Goal: Information Seeking & Learning: Learn about a topic

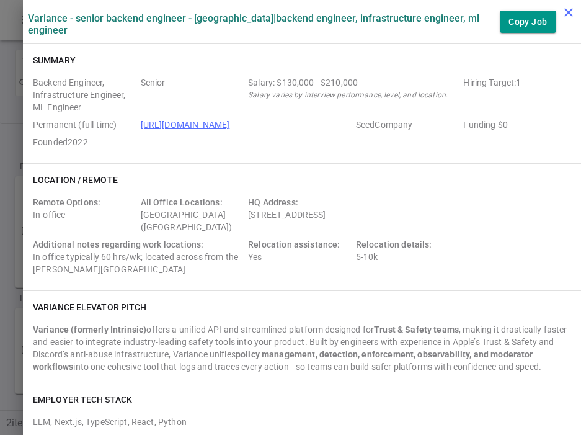
click at [573, 14] on icon "close" at bounding box center [568, 12] width 15 height 15
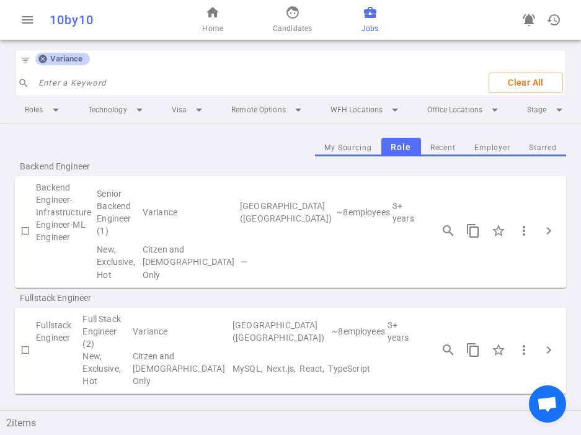
click at [43, 60] on icon at bounding box center [43, 59] width 10 height 10
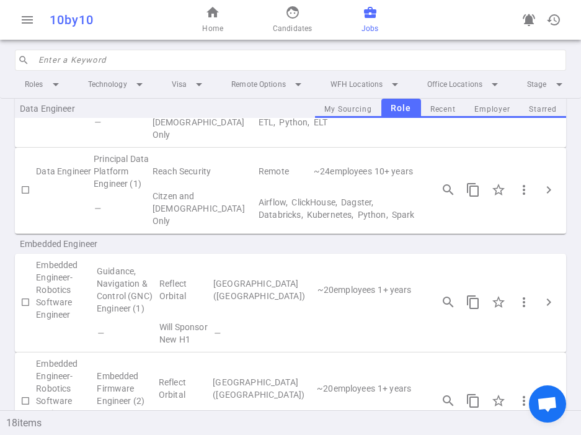
scroll to position [221, 0]
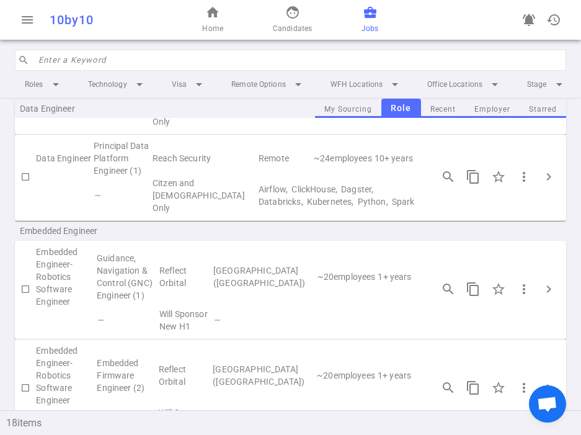
click at [139, 56] on input "search" at bounding box center [298, 60] width 520 height 20
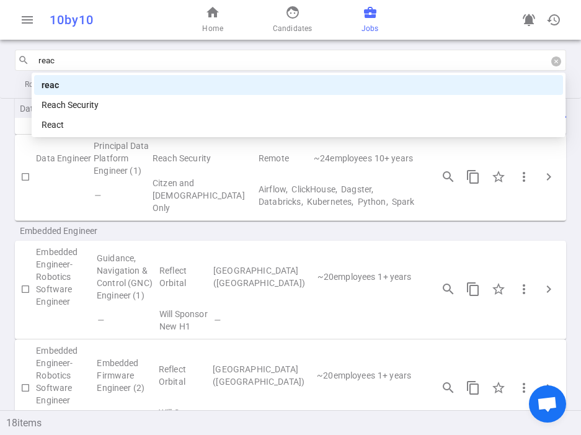
type input "reach"
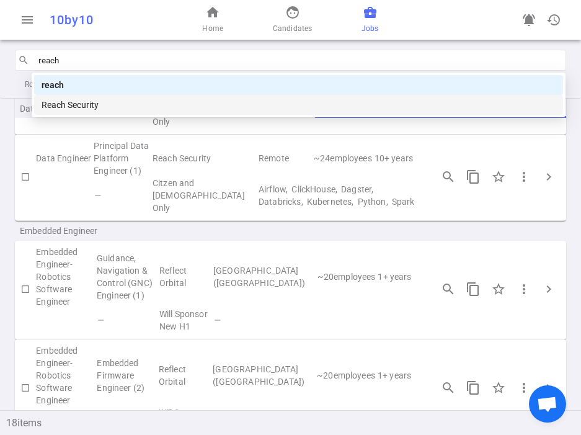
click at [83, 102] on div "Reach Security" at bounding box center [299, 105] width 514 height 14
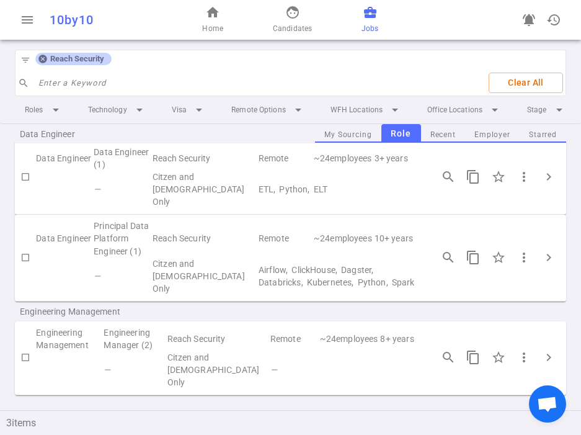
scroll to position [35, 0]
click at [551, 357] on span "chevron_right" at bounding box center [549, 357] width 15 height 15
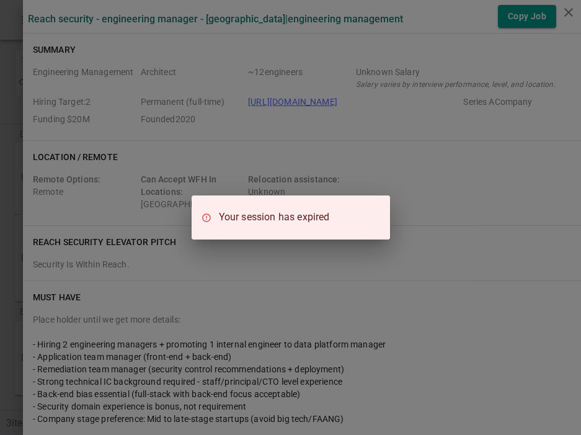
click at [309, 272] on div "Your session has expired" at bounding box center [290, 217] width 581 height 435
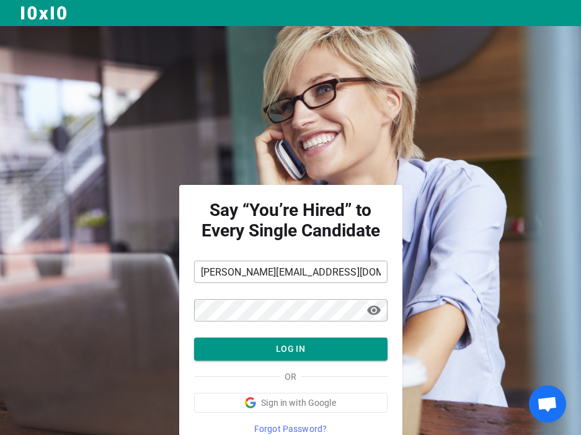
scroll to position [54, 0]
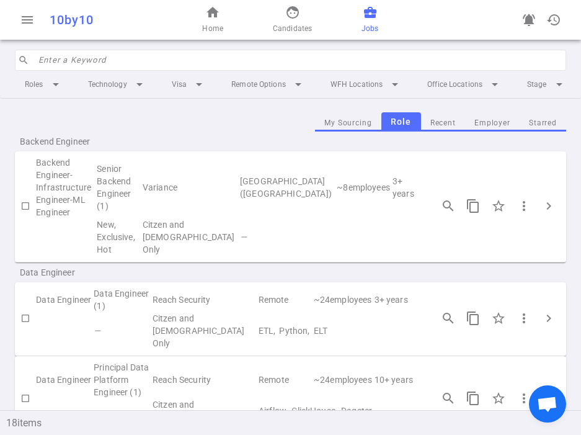
click at [151, 61] on input "search" at bounding box center [298, 60] width 520 height 20
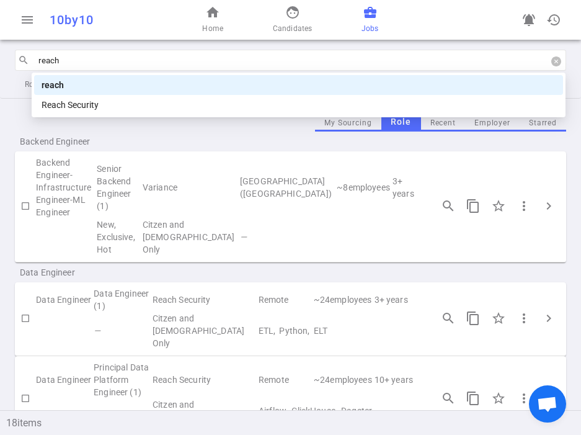
type input "reach"
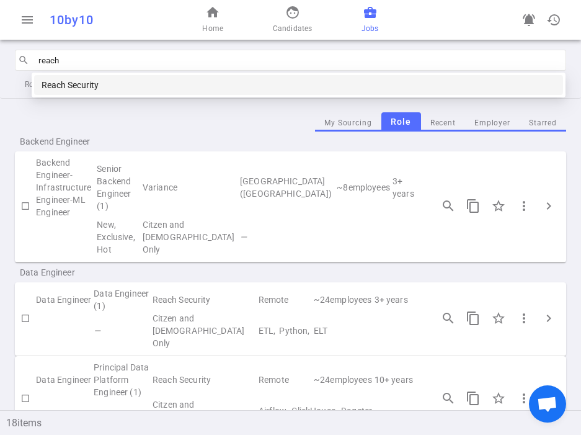
click at [105, 88] on div "Reach Security" at bounding box center [299, 85] width 514 height 14
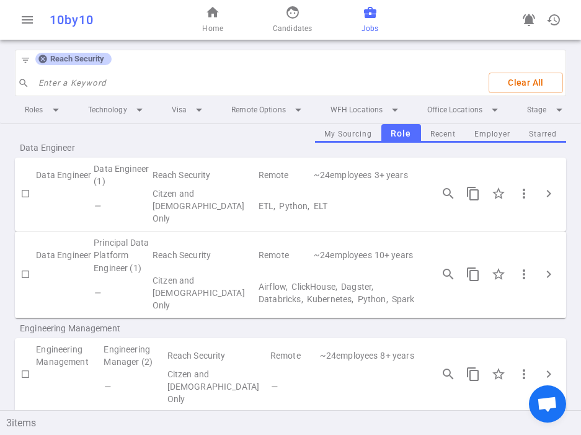
scroll to position [33, 0]
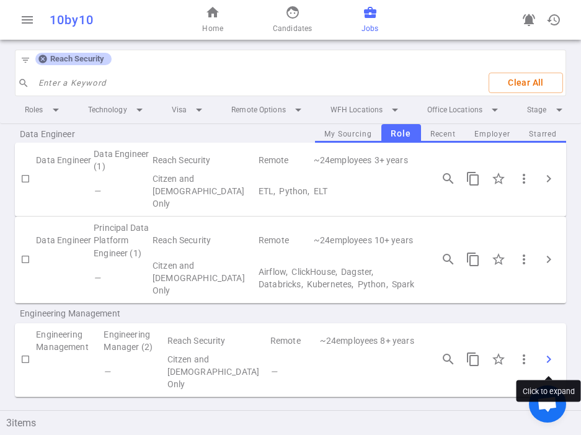
click at [547, 359] on span "chevron_right" at bounding box center [549, 359] width 15 height 15
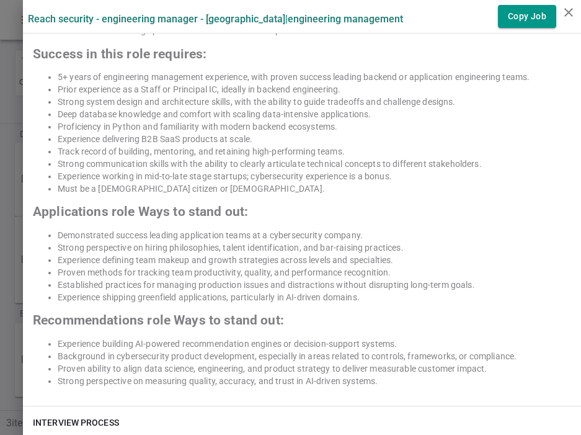
scroll to position [682, 0]
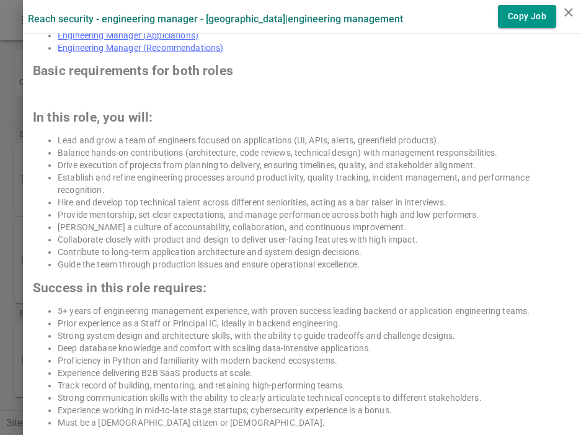
click at [16, 139] on div at bounding box center [290, 217] width 581 height 435
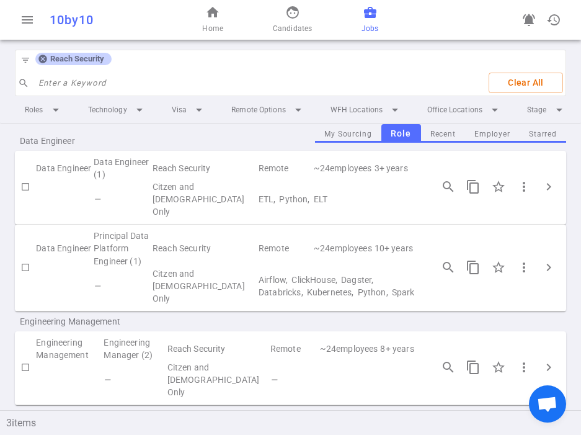
scroll to position [35, 0]
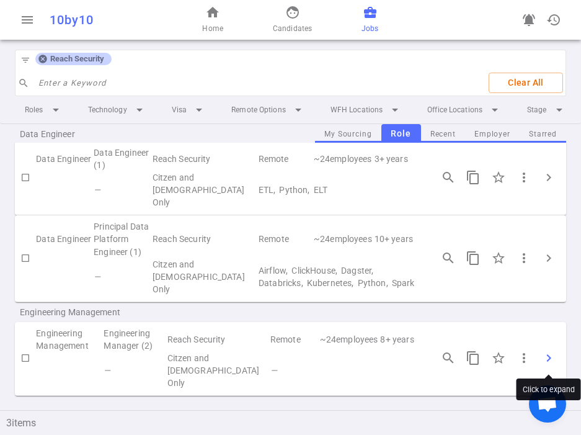
click at [553, 357] on span "chevron_right" at bounding box center [549, 357] width 15 height 15
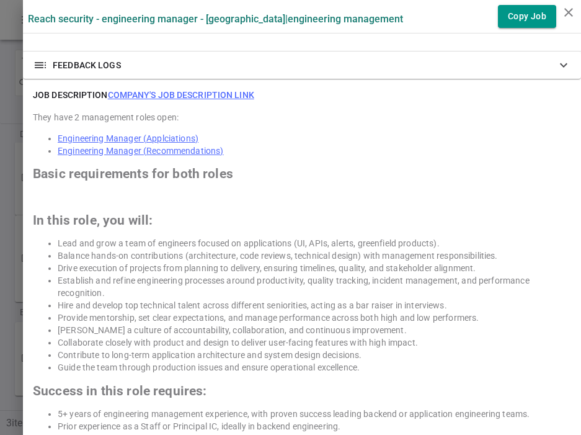
scroll to position [585, 0]
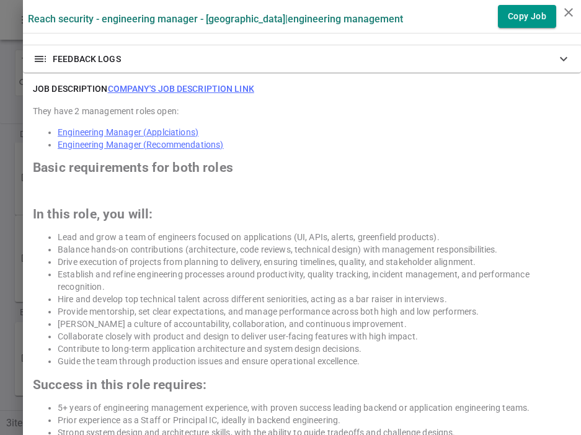
click at [151, 132] on link "Engineering Manager (Applciations)" at bounding box center [128, 132] width 141 height 10
click at [154, 145] on link "Engineering Manager (Recommendations)" at bounding box center [141, 145] width 166 height 10
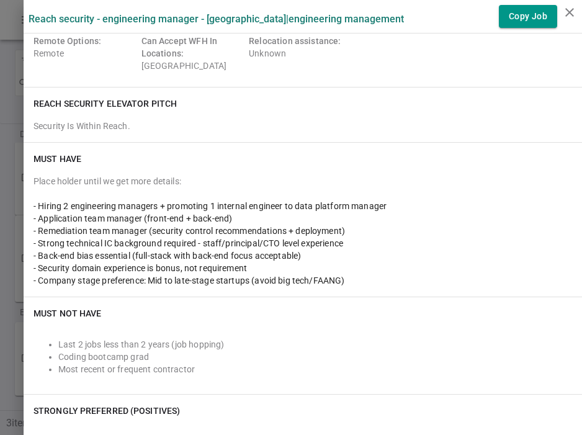
scroll to position [0, 0]
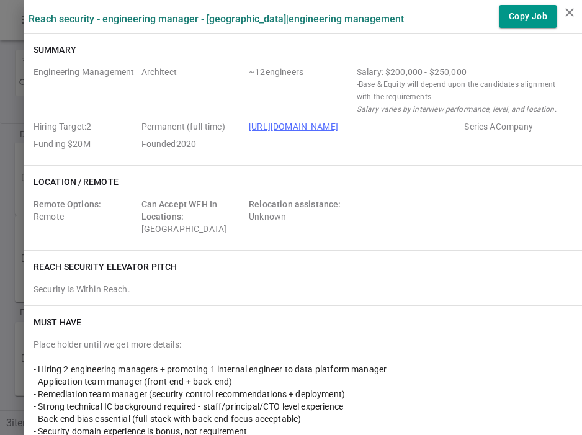
click at [431, 70] on div "Salary: $200,000 - $250,000" at bounding box center [462, 72] width 210 height 12
copy div "Salary: $200,000 - $250,000"
